Goal: Find specific page/section: Find specific page/section

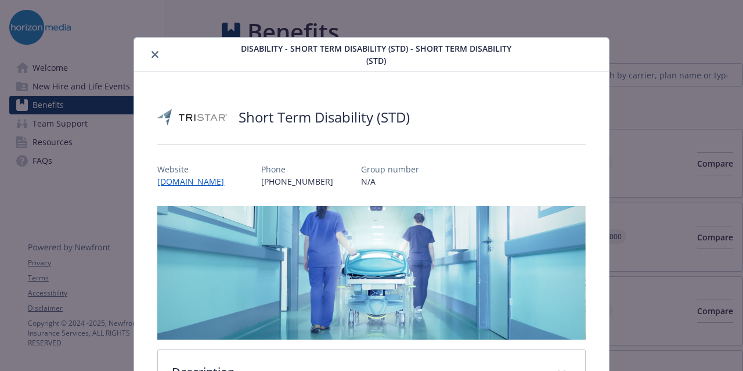
scroll to position [606, 0]
